Goal: Task Accomplishment & Management: Manage account settings

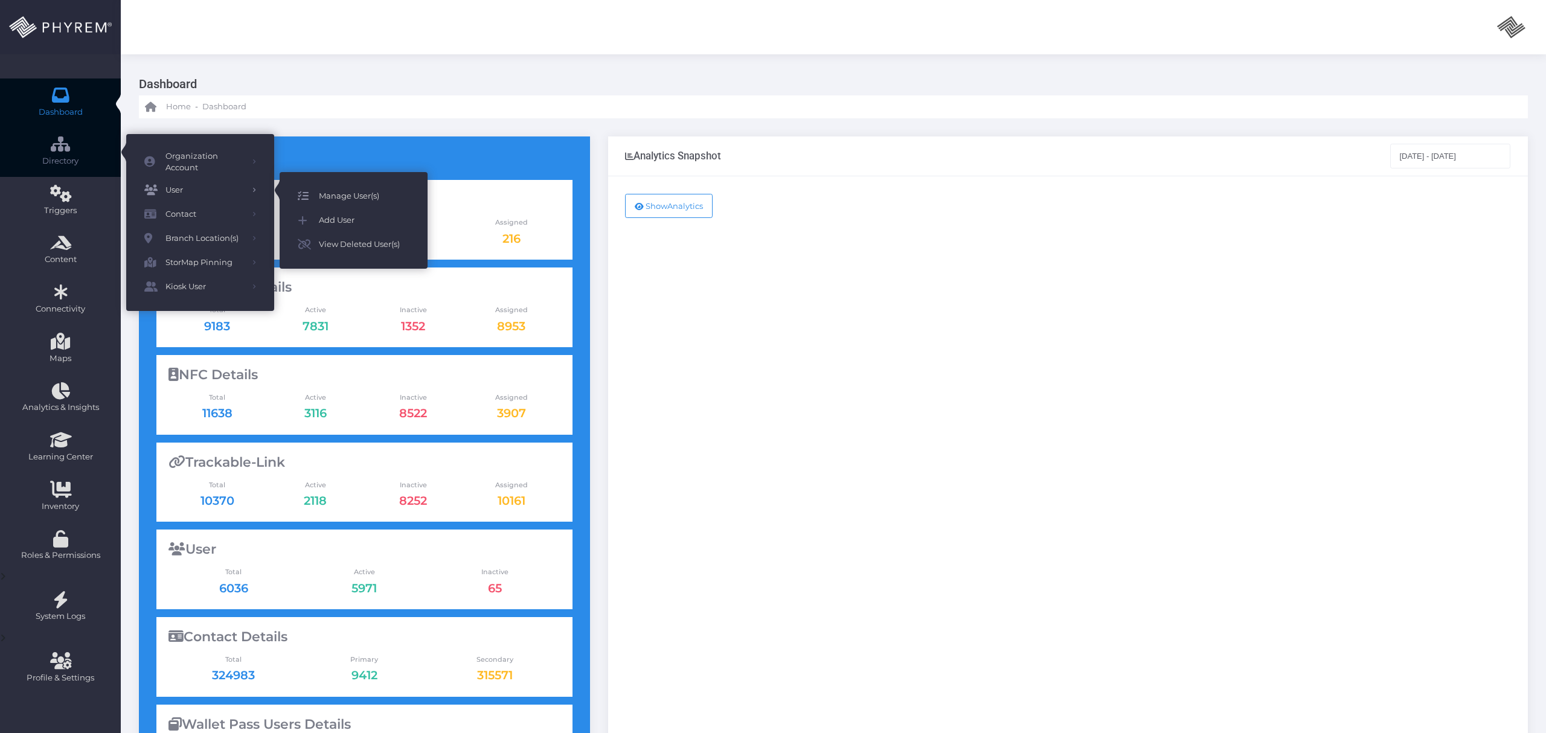
click at [354, 192] on span "Manage User(s)" at bounding box center [364, 196] width 91 height 16
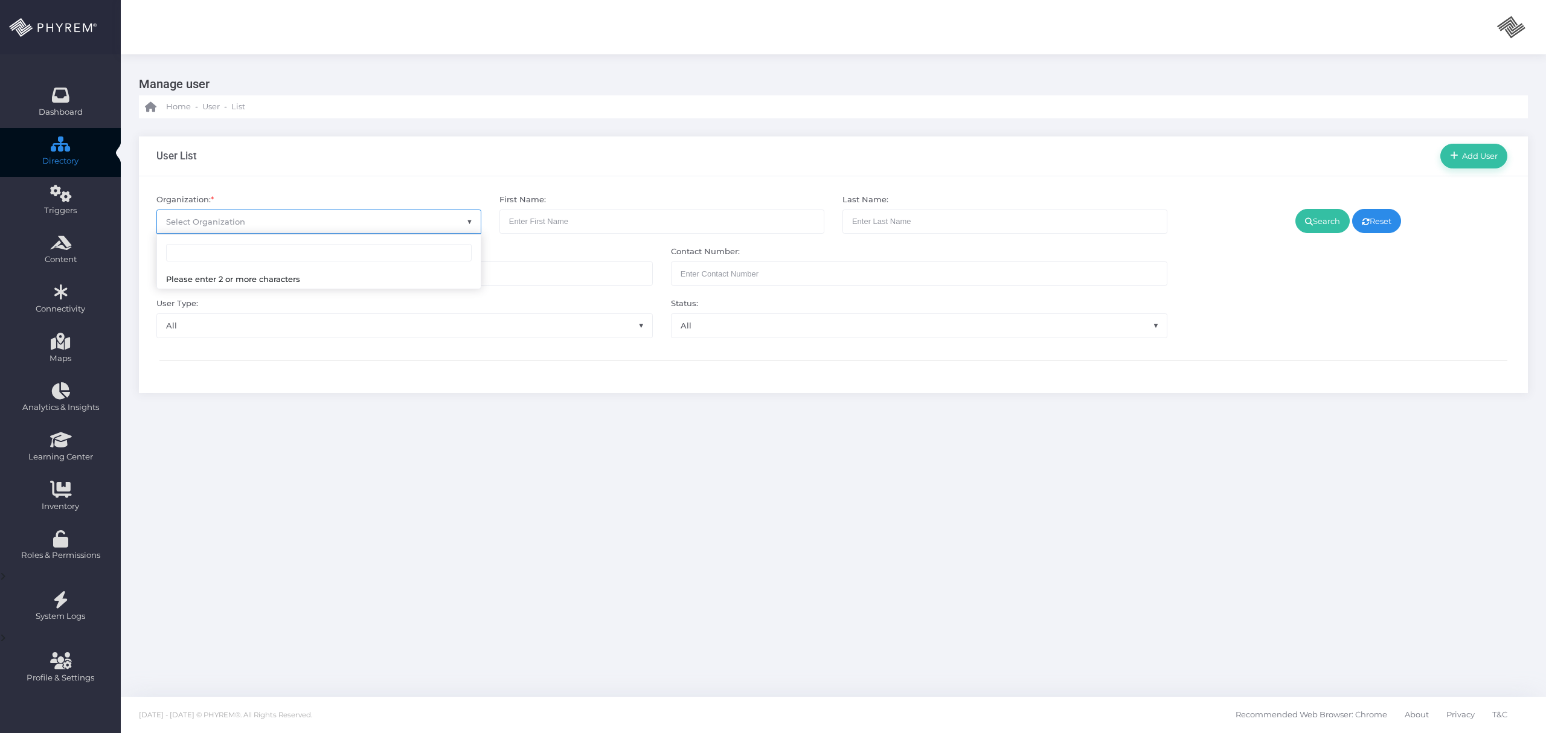
click at [346, 215] on span "Select Organization" at bounding box center [319, 221] width 324 height 23
type input "[PERSON_NAME]"
select select "4785"
click at [1305, 222] on icon at bounding box center [1309, 222] width 8 height 0
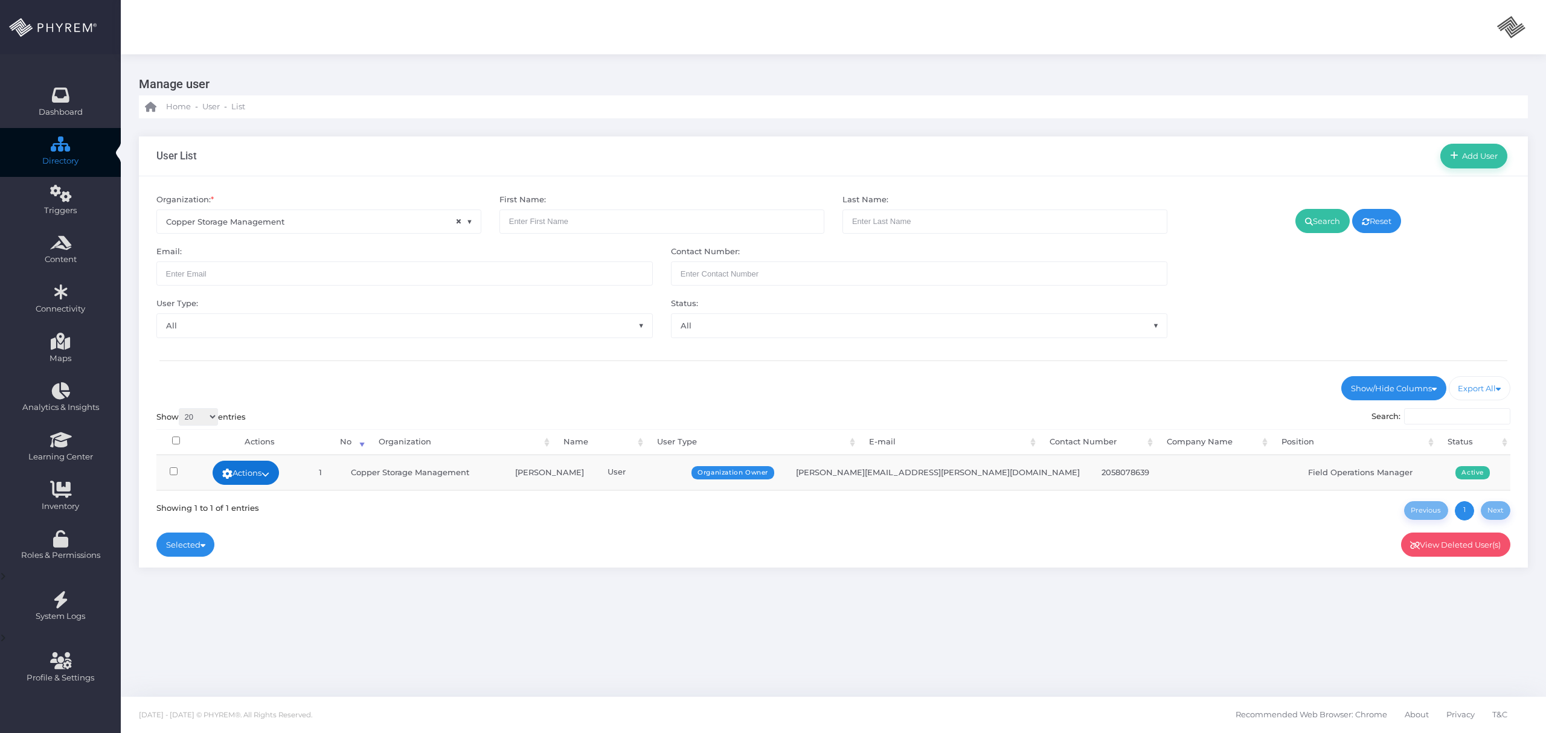
click at [277, 485] on link "Actions" at bounding box center [246, 473] width 66 height 24
click at [262, 571] on link "Sign In" at bounding box center [257, 565] width 79 height 23
click at [829, 575] on div "User List Add User Organization: * × Copper Storage Management First Name: Last…" at bounding box center [833, 352] width 1425 height 468
